Goal: Information Seeking & Learning: Learn about a topic

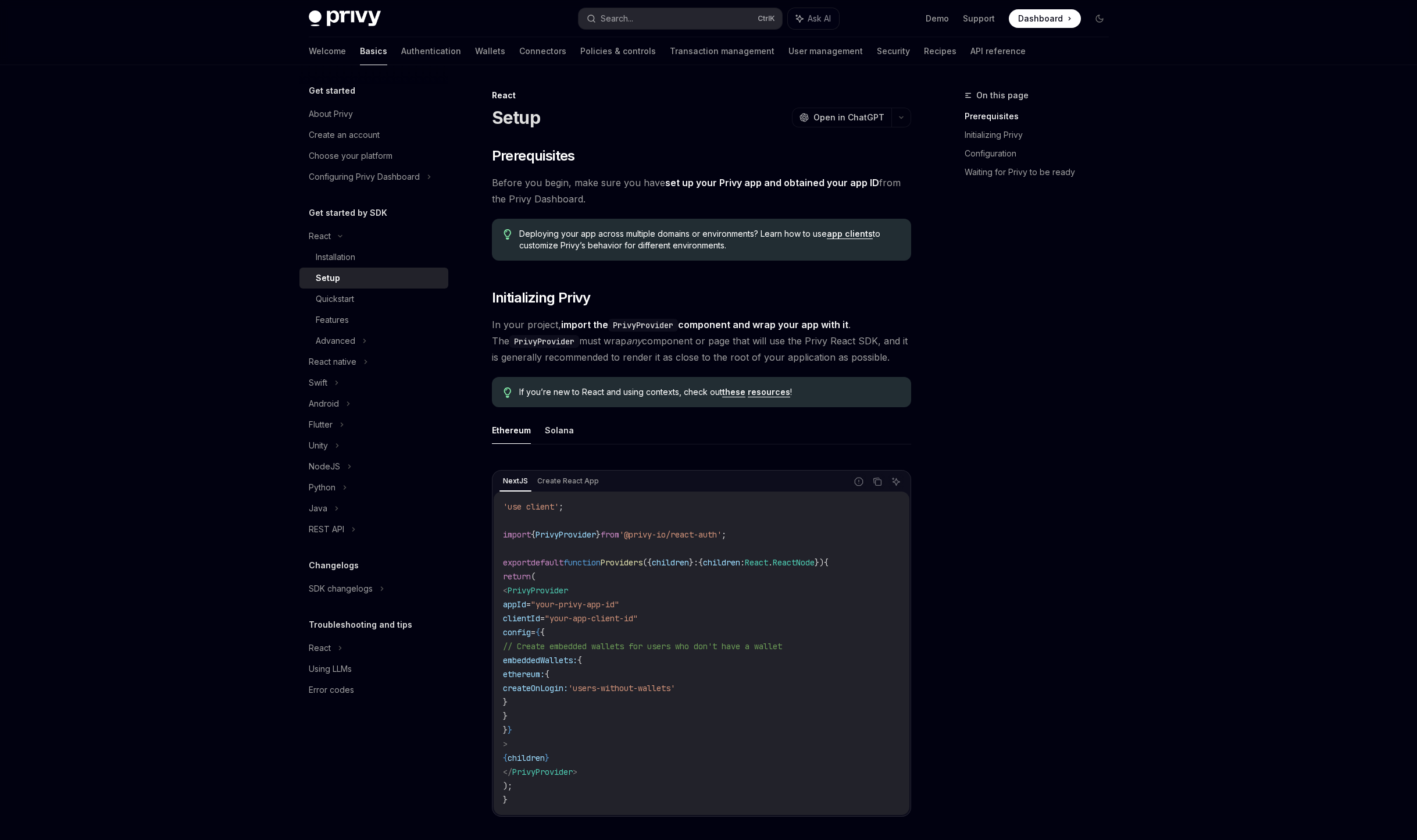
type textarea "*"
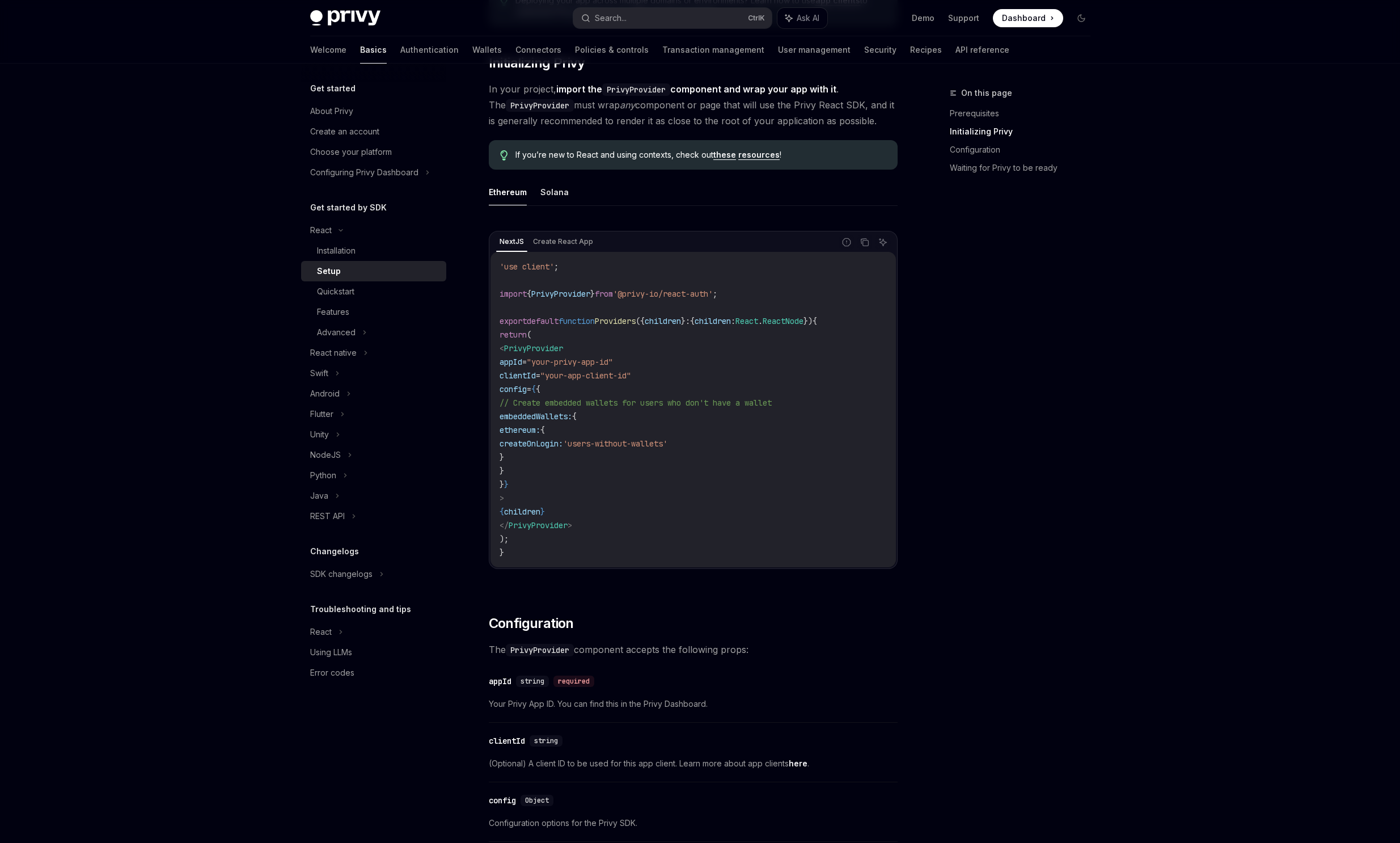
scroll to position [273, 0]
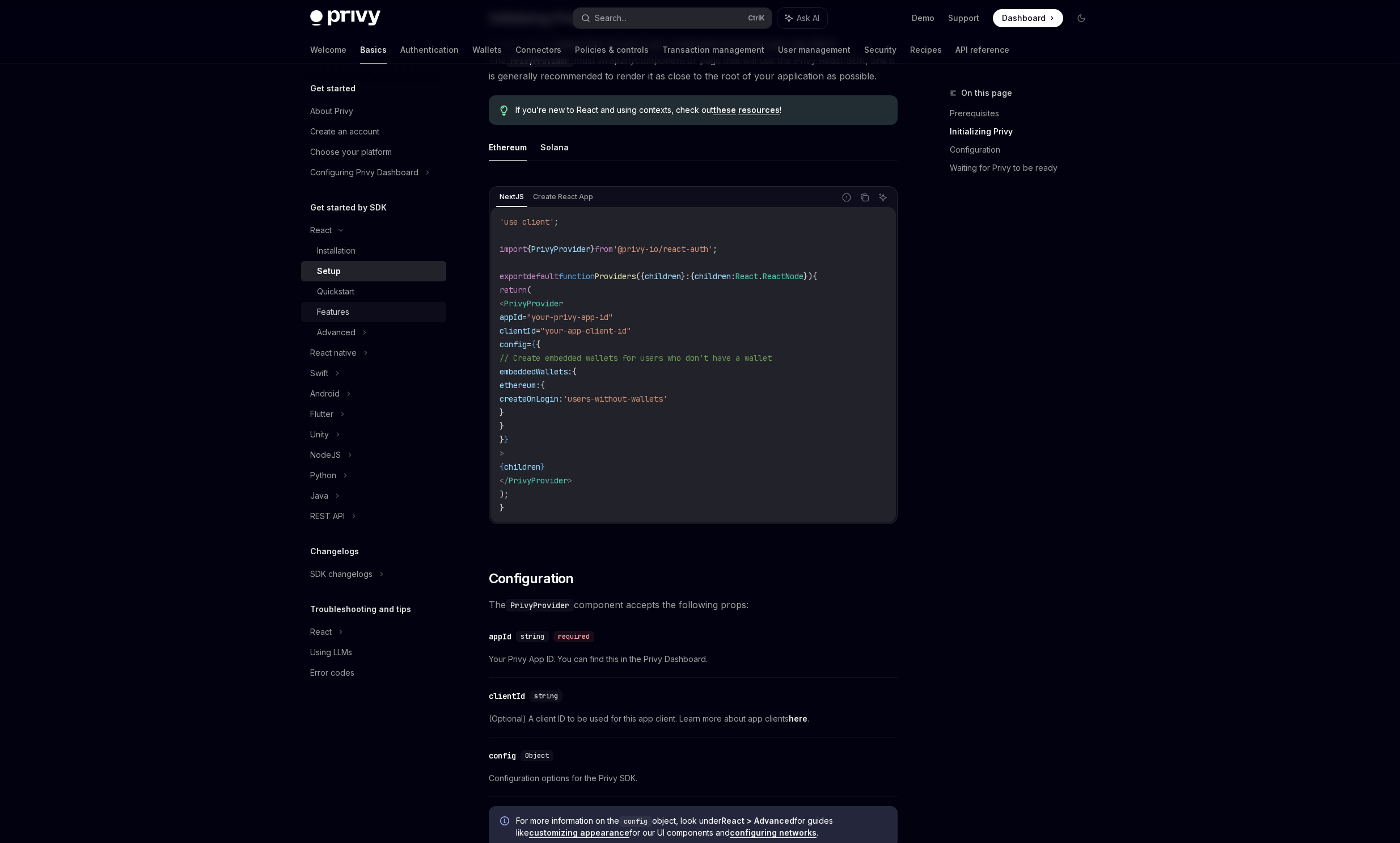
click at [351, 318] on div "Features" at bounding box center [378, 312] width 123 height 14
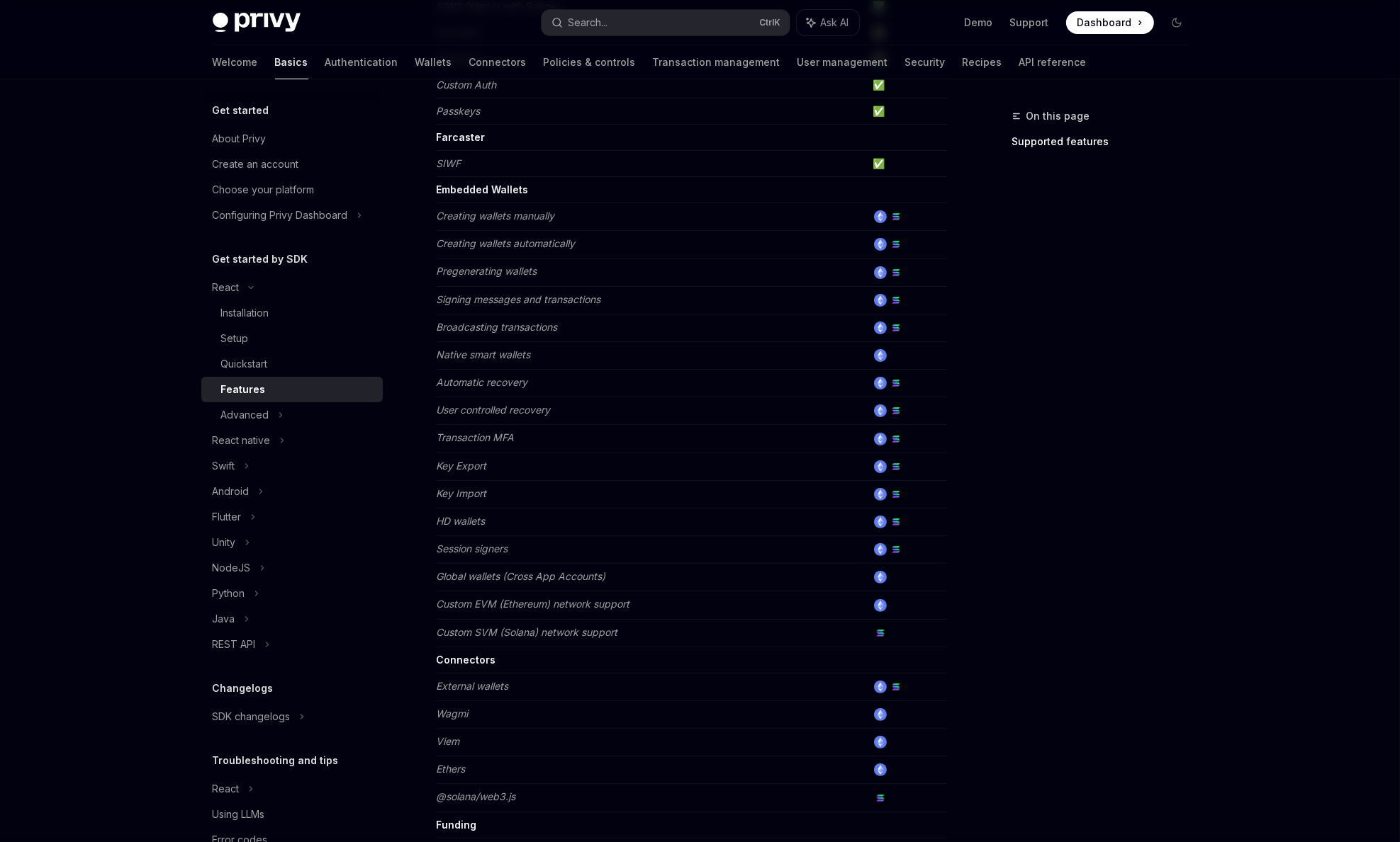
scroll to position [544, 0]
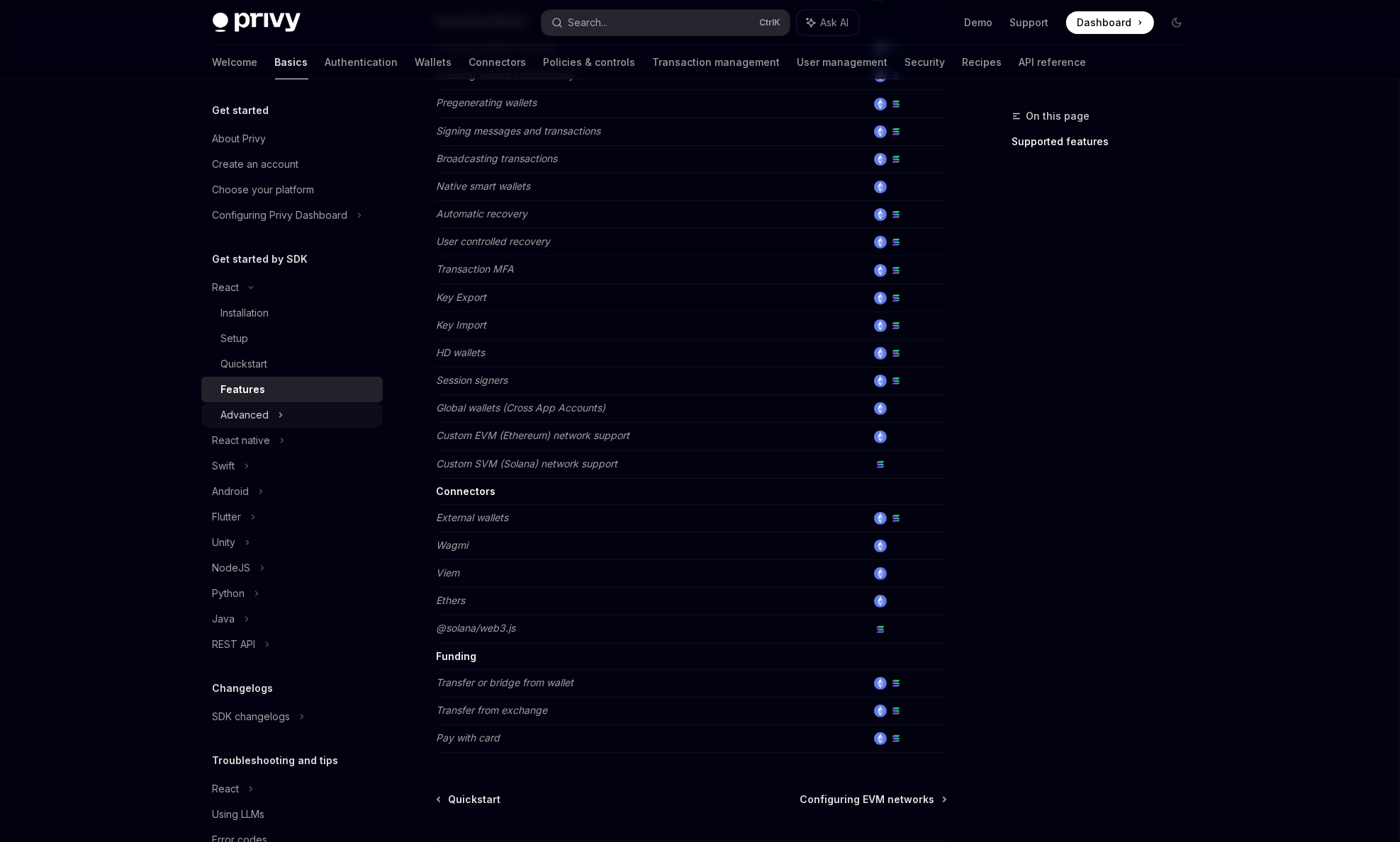
click at [269, 409] on div "Advanced" at bounding box center [292, 415] width 181 height 26
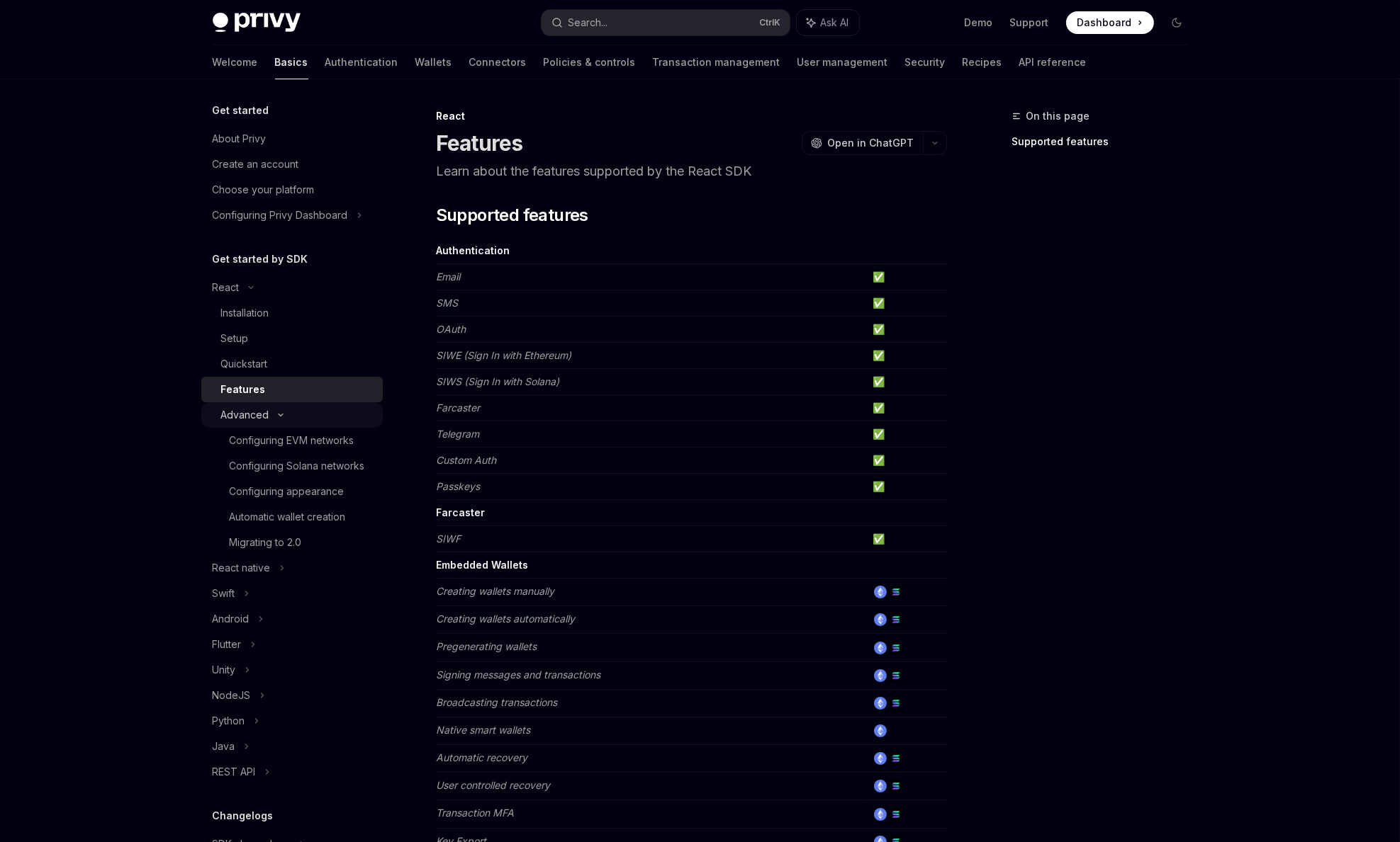
type textarea "*"
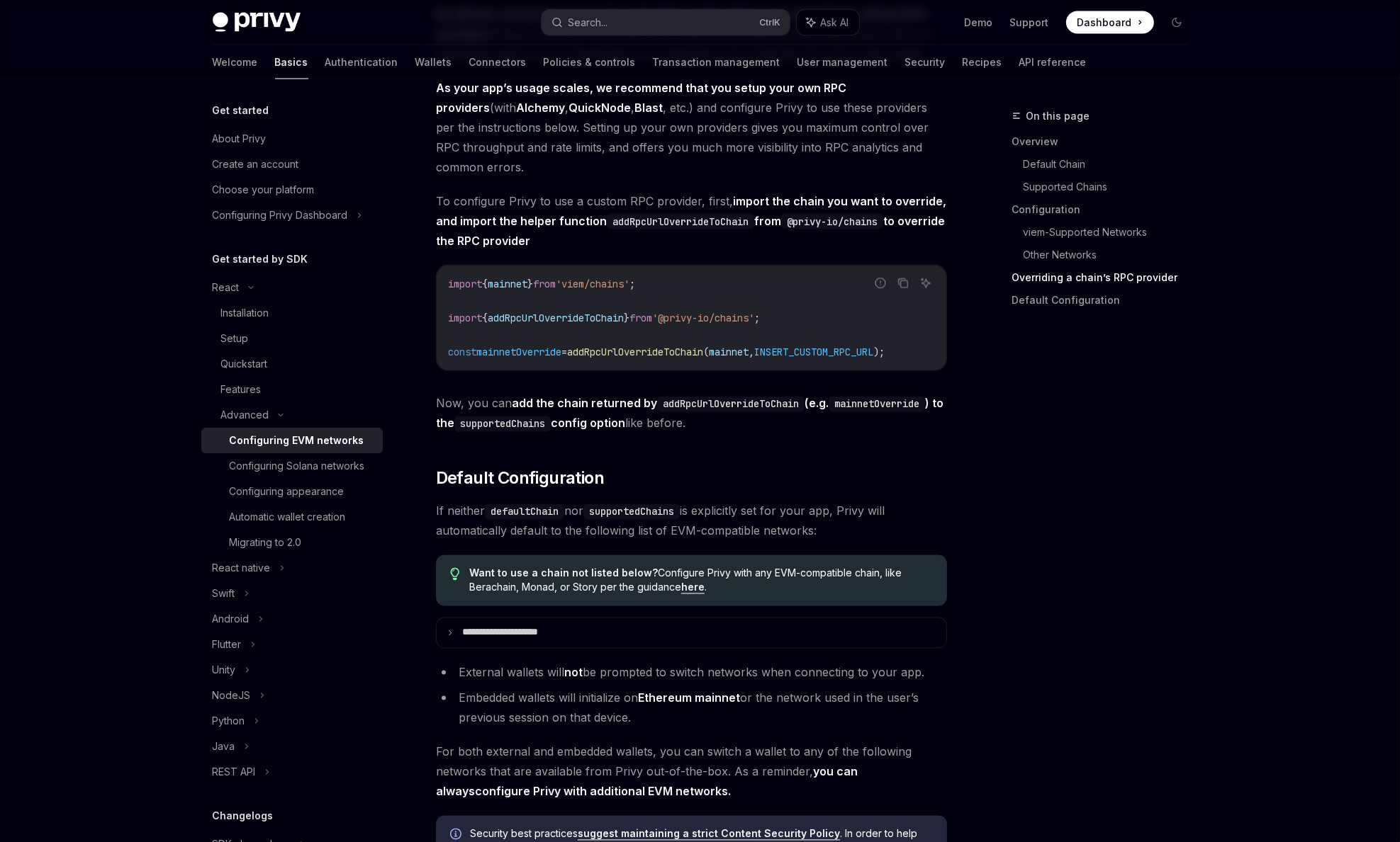
scroll to position [3120, 0]
